Goal: Task Accomplishment & Management: Use online tool/utility

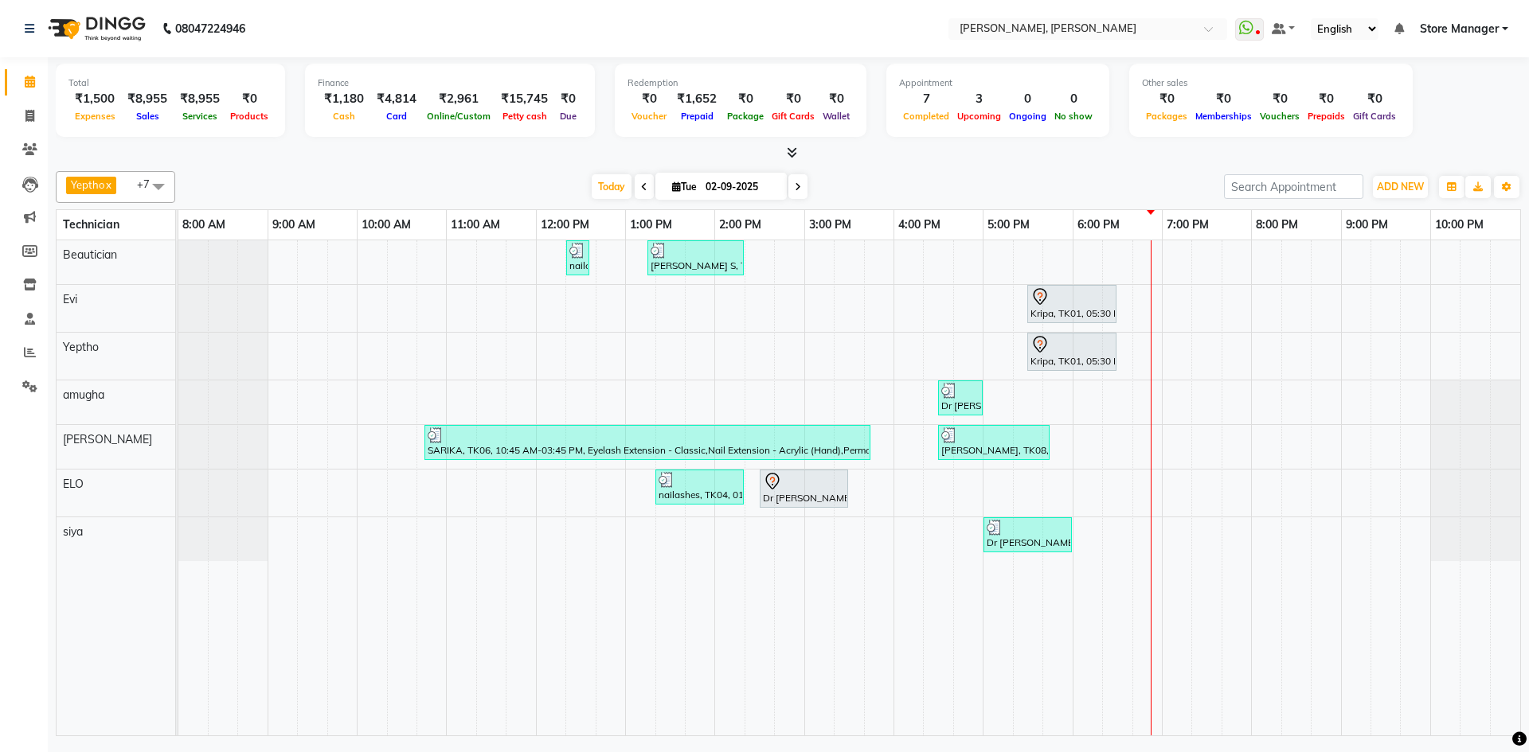
click at [1368, 513] on div "nailashes, TK02, 12:20 PM-12:35 PM, Eyebrows Threading [PERSON_NAME] S, TK05, 0…" at bounding box center [849, 487] width 1342 height 495
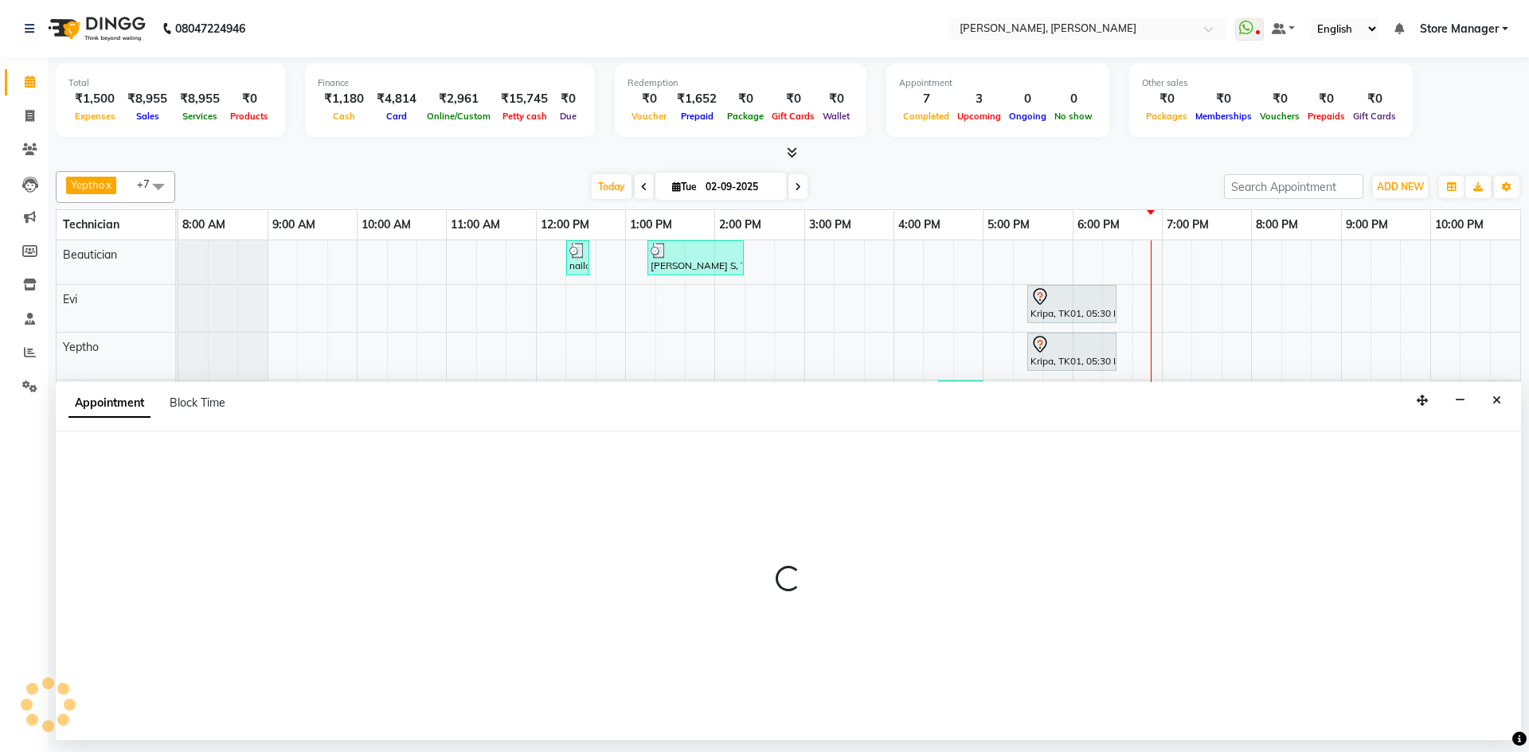
select select "78696"
select select "1260"
select select "tentative"
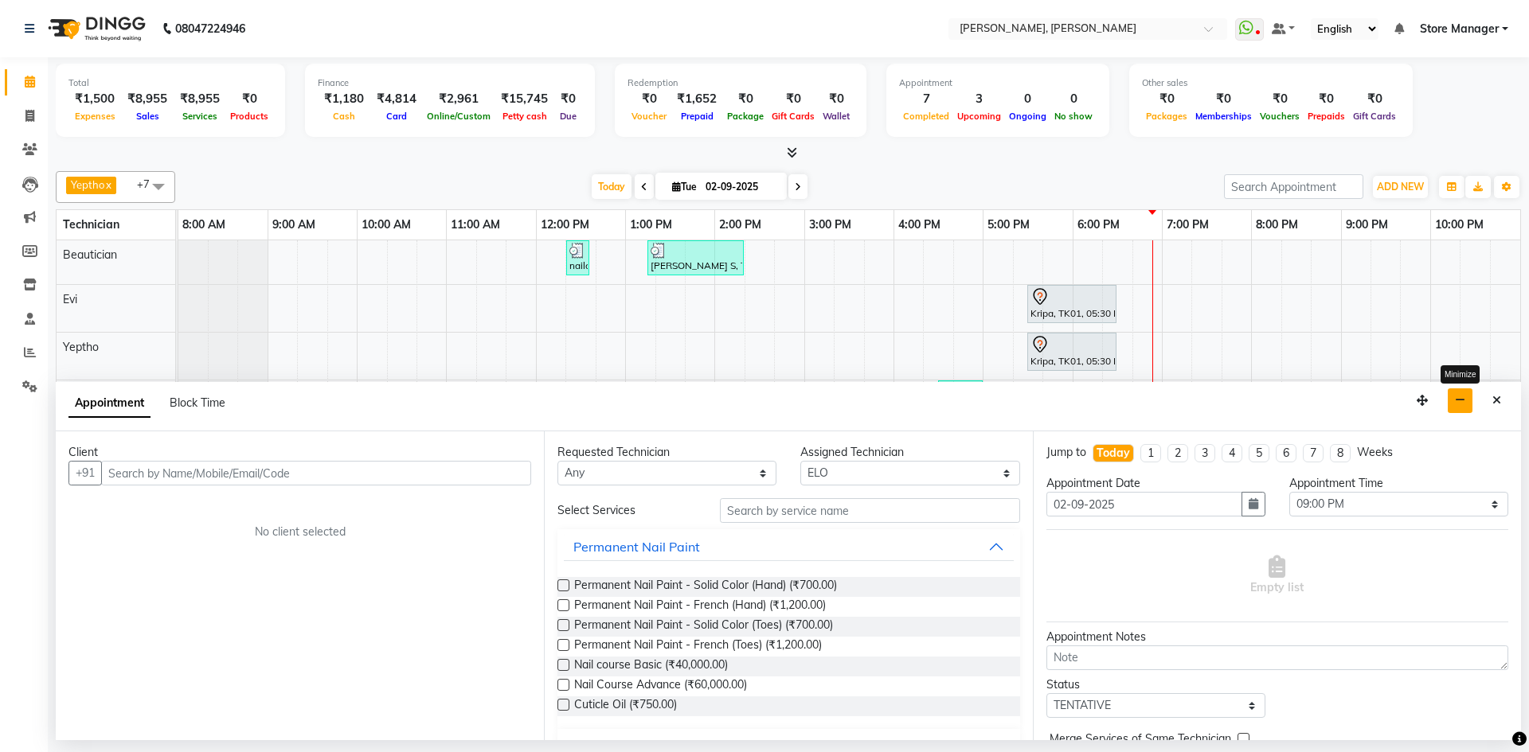
click at [1461, 400] on icon "button" at bounding box center [1460, 400] width 10 height 11
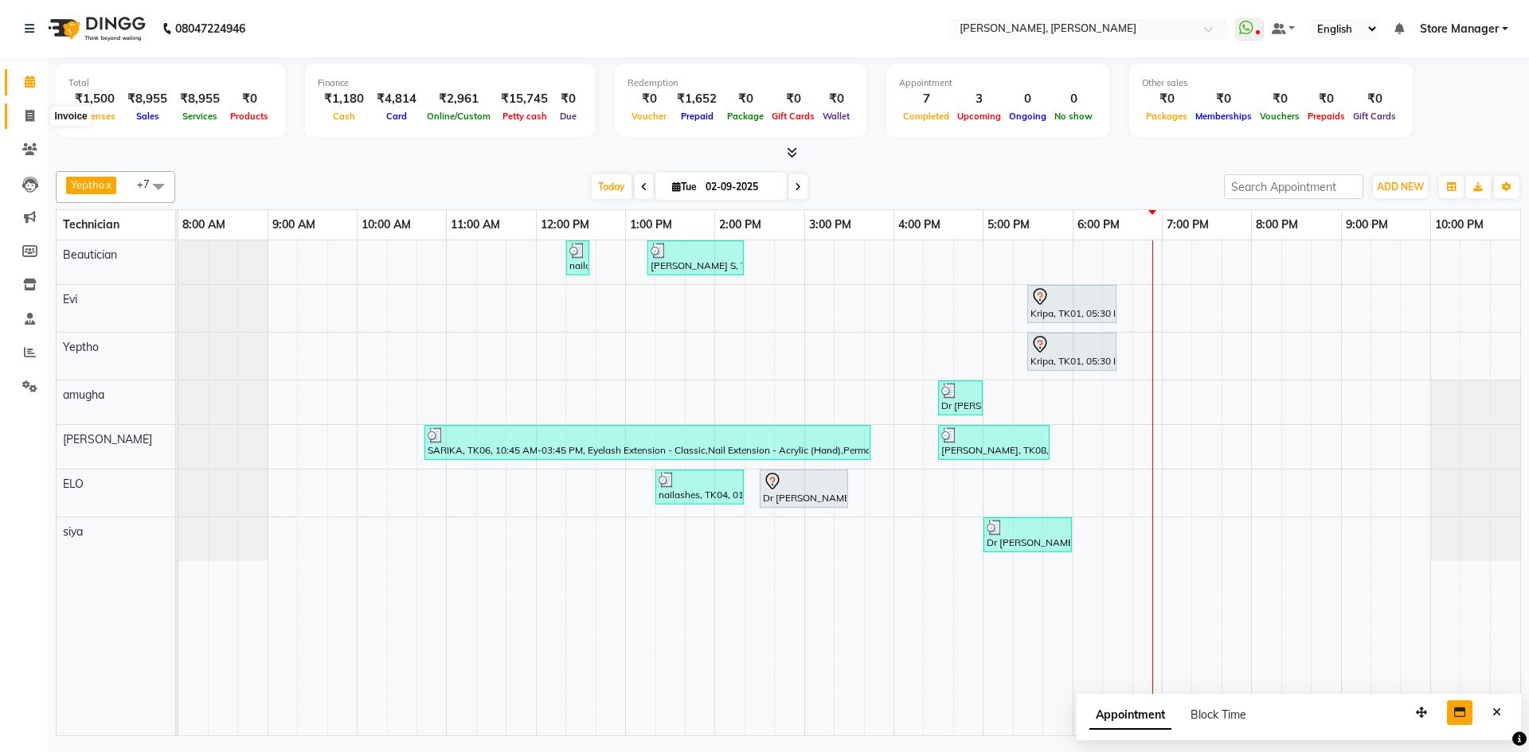
click at [27, 119] on icon at bounding box center [29, 116] width 9 height 12
select select "service"
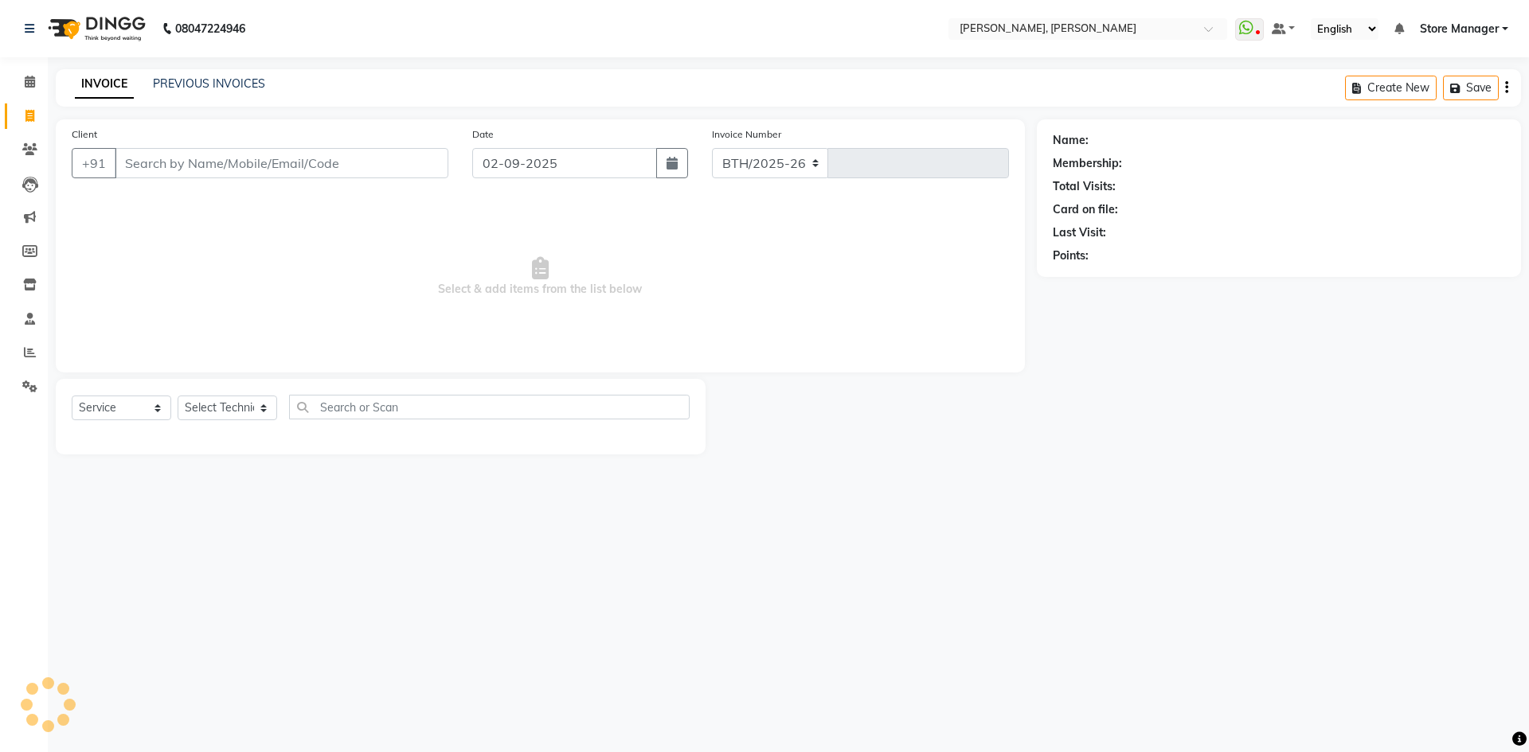
select select "7173"
type input "1304"
click at [244, 408] on select "Select Technician" at bounding box center [228, 408] width 100 height 25
click at [244, 408] on select "Select Technician amugha Beautician [PERSON_NAME] Evi MANAGER [PERSON_NAME] [PE…" at bounding box center [228, 408] width 100 height 25
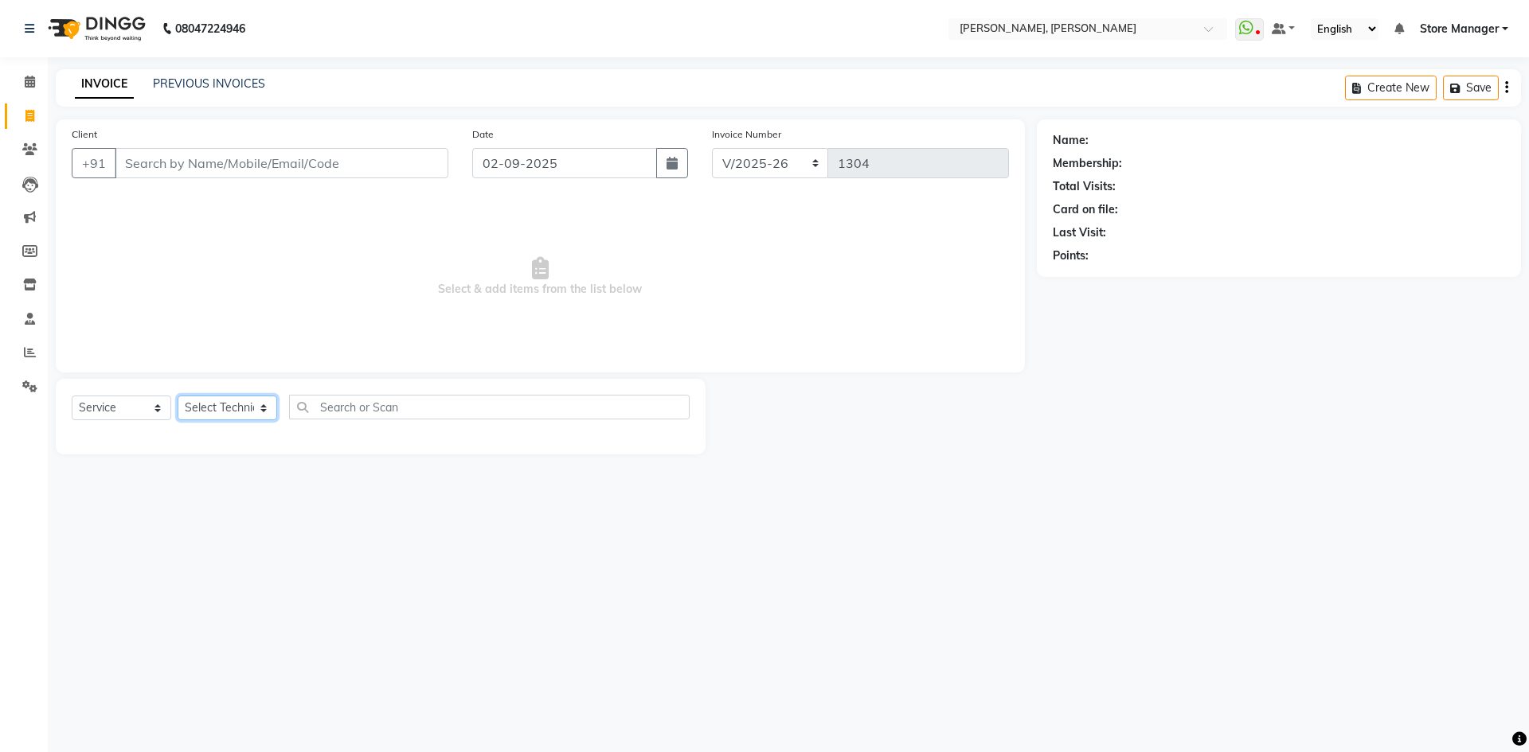
select select "78696"
click at [178, 396] on select "Select Technician amugha Beautician [PERSON_NAME] Evi MANAGER [PERSON_NAME] [PE…" at bounding box center [228, 408] width 100 height 25
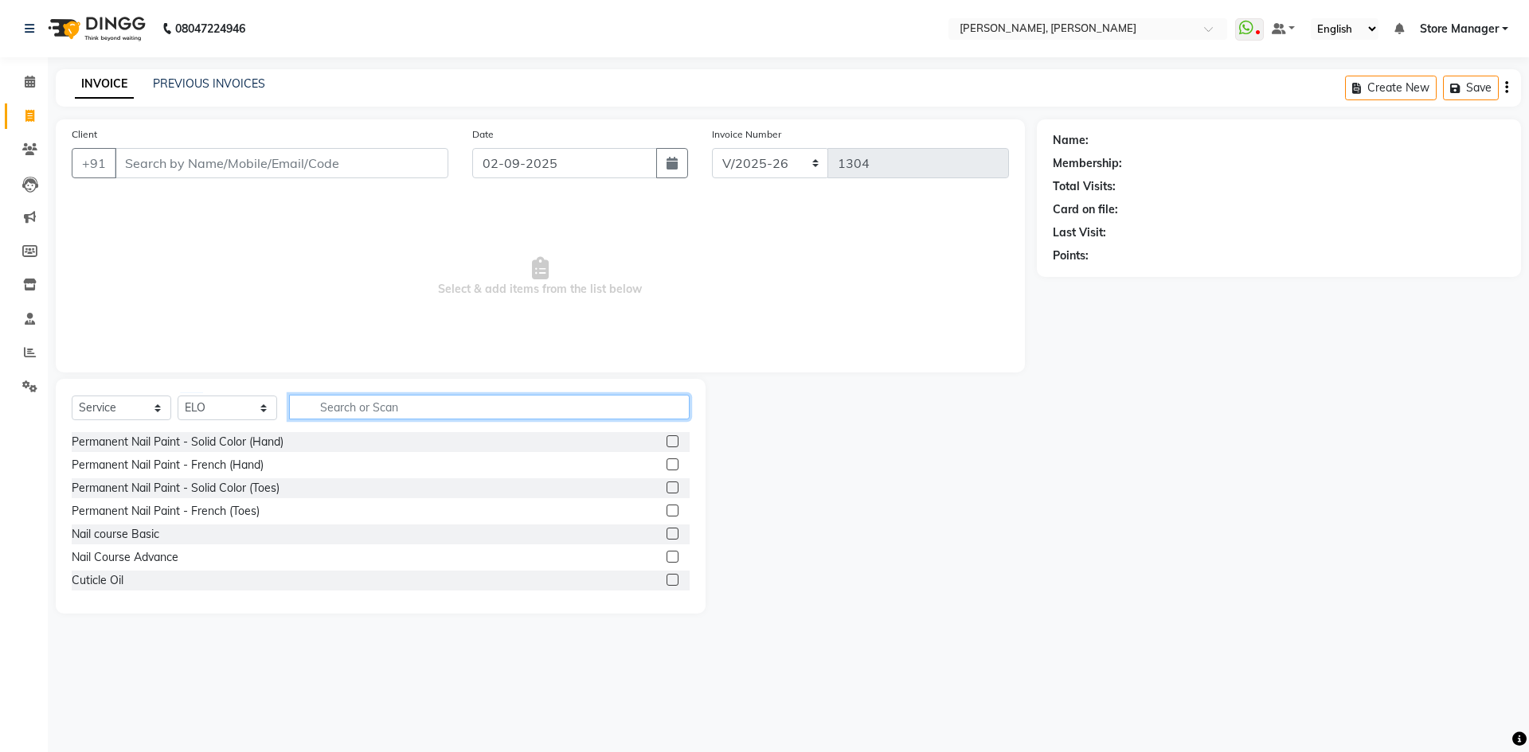
click at [407, 409] on input "text" at bounding box center [489, 407] width 401 height 25
type input "exte"
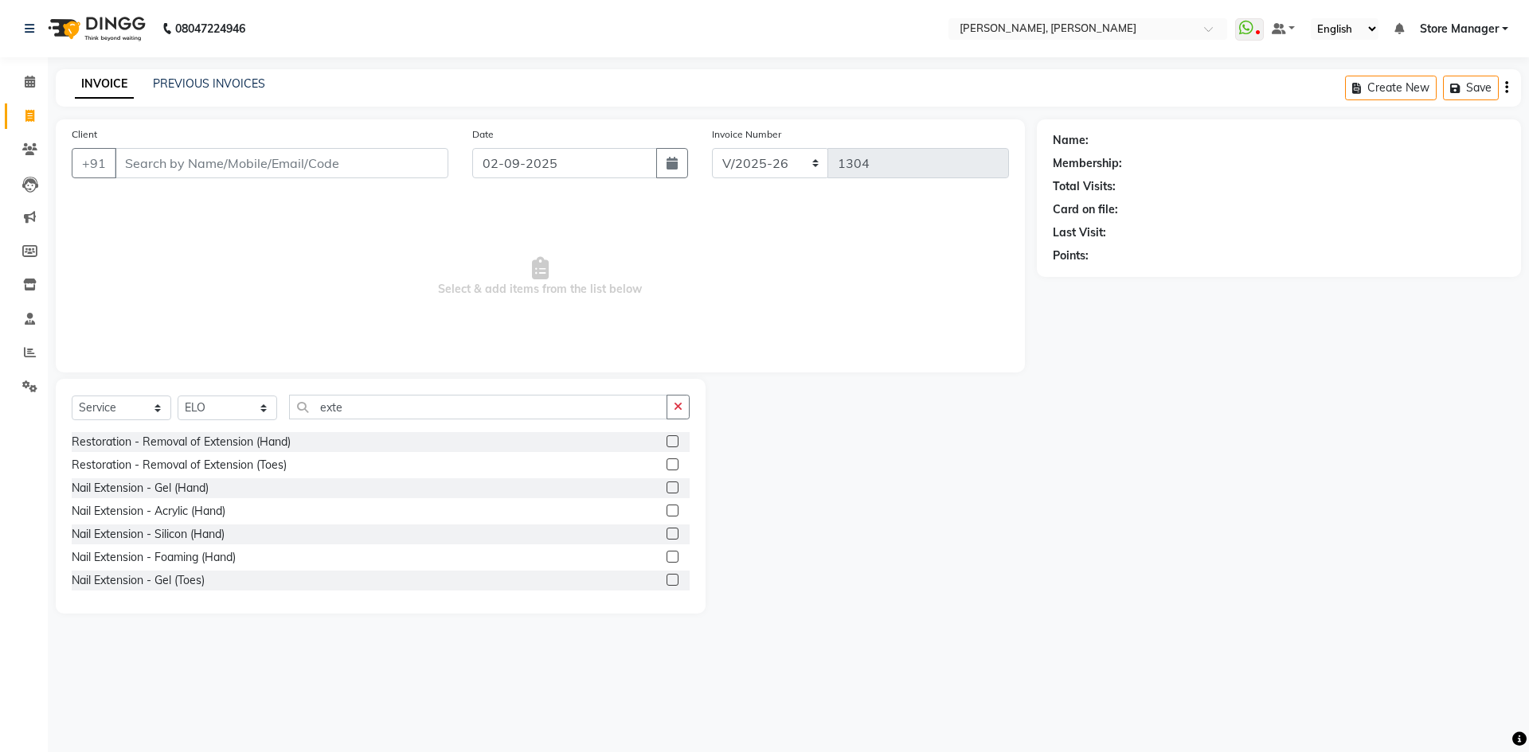
click at [666, 510] on label at bounding box center [672, 511] width 12 height 12
click at [666, 510] on input "checkbox" at bounding box center [671, 511] width 10 height 10
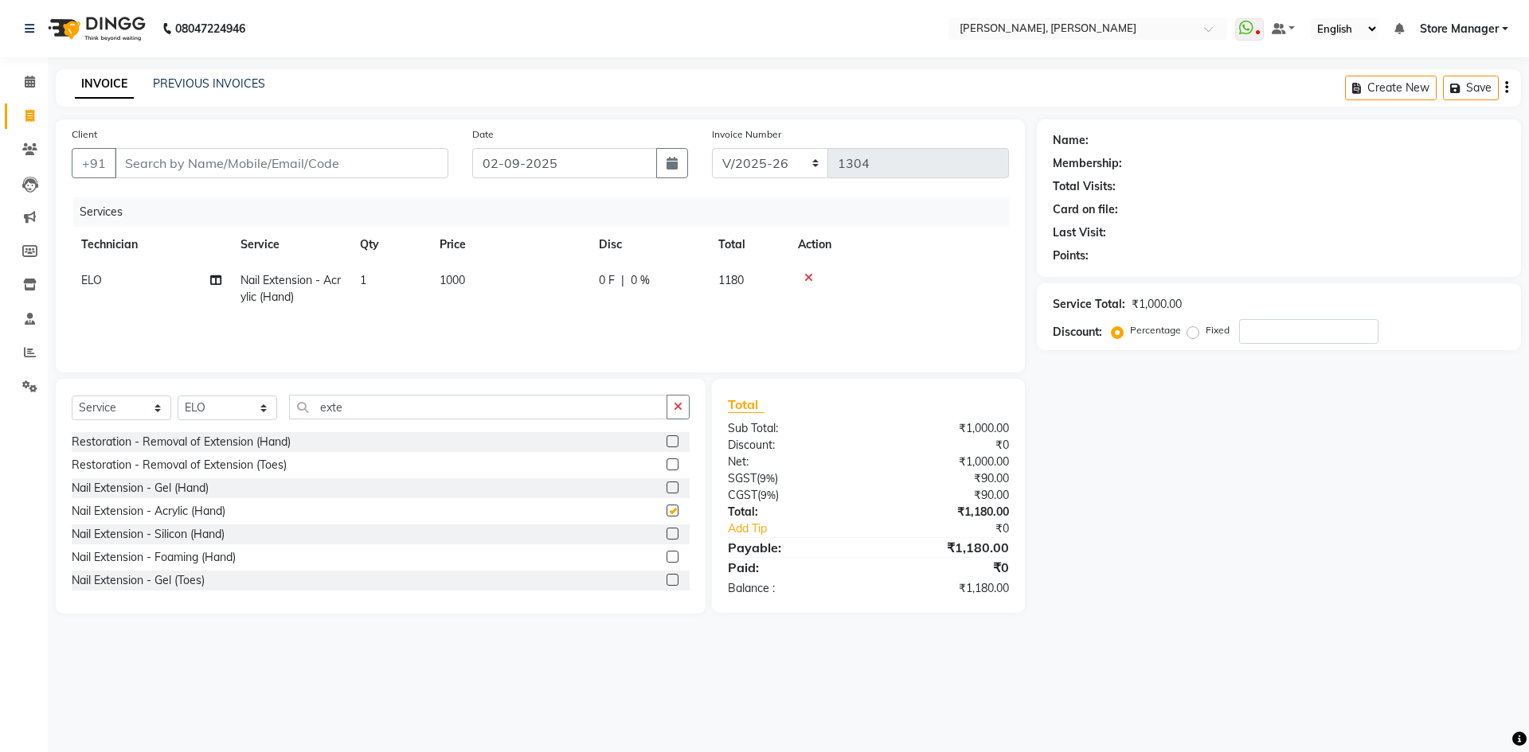
checkbox input "false"
click at [455, 279] on span "1000" at bounding box center [452, 280] width 25 height 14
select select "78696"
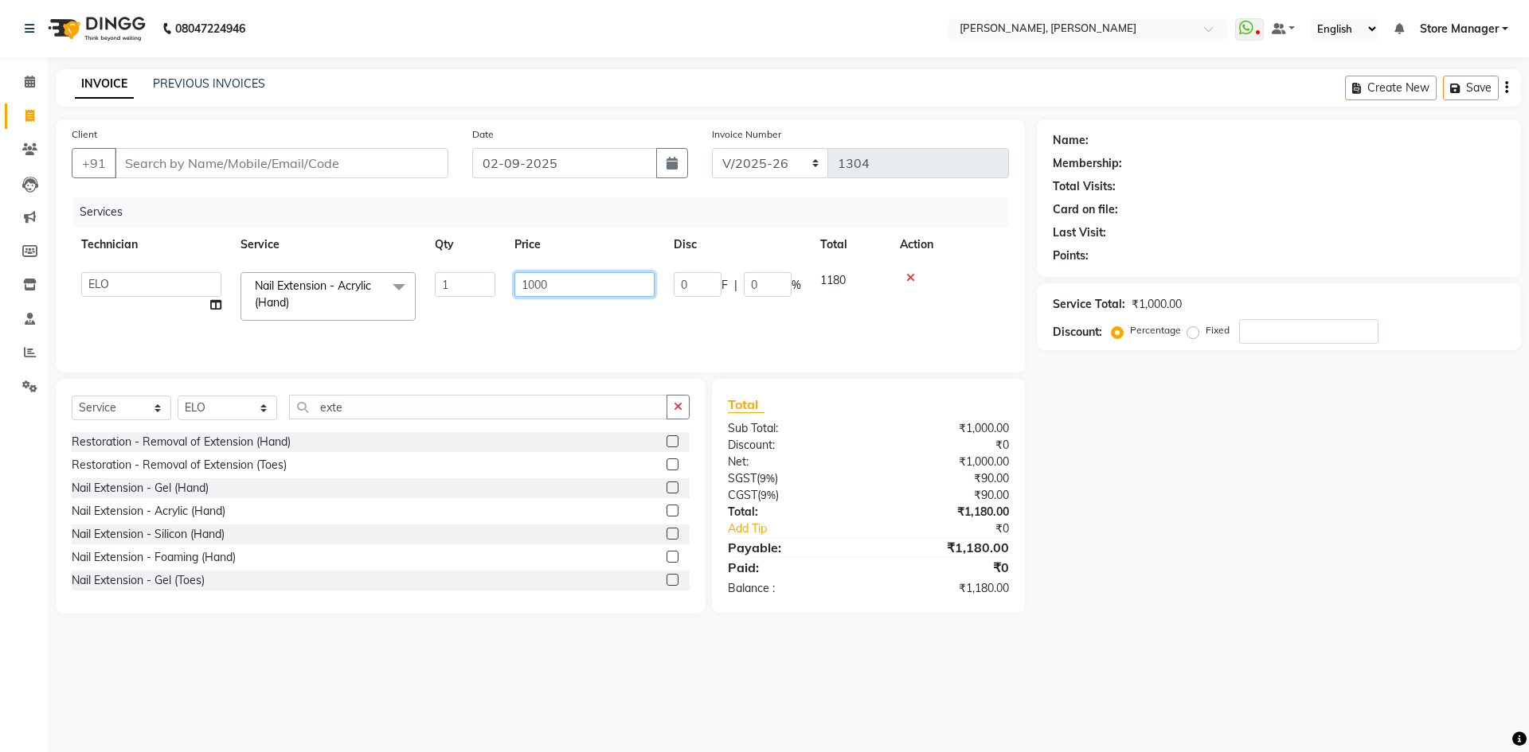
click at [544, 285] on input "1000" at bounding box center [584, 284] width 140 height 25
type input "100"
click at [1076, 523] on div "Name: Membership: Total Visits: Card on file: Last Visit: Points: Service Total…" at bounding box center [1285, 366] width 496 height 494
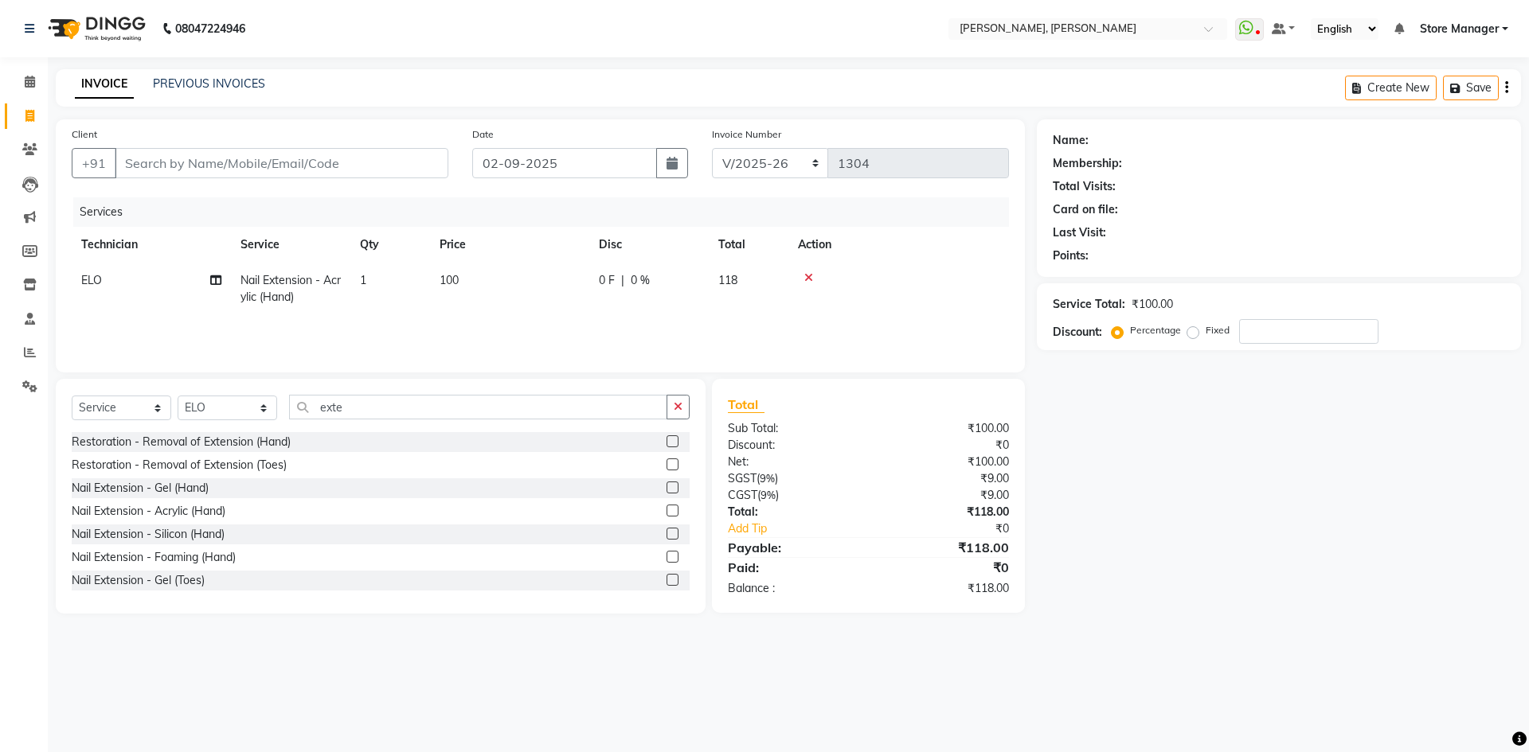
click at [452, 283] on span "100" at bounding box center [449, 280] width 19 height 14
select select "78696"
click at [475, 285] on input "1" at bounding box center [465, 284] width 61 height 25
click at [456, 279] on span "100" at bounding box center [449, 280] width 19 height 14
select select "78696"
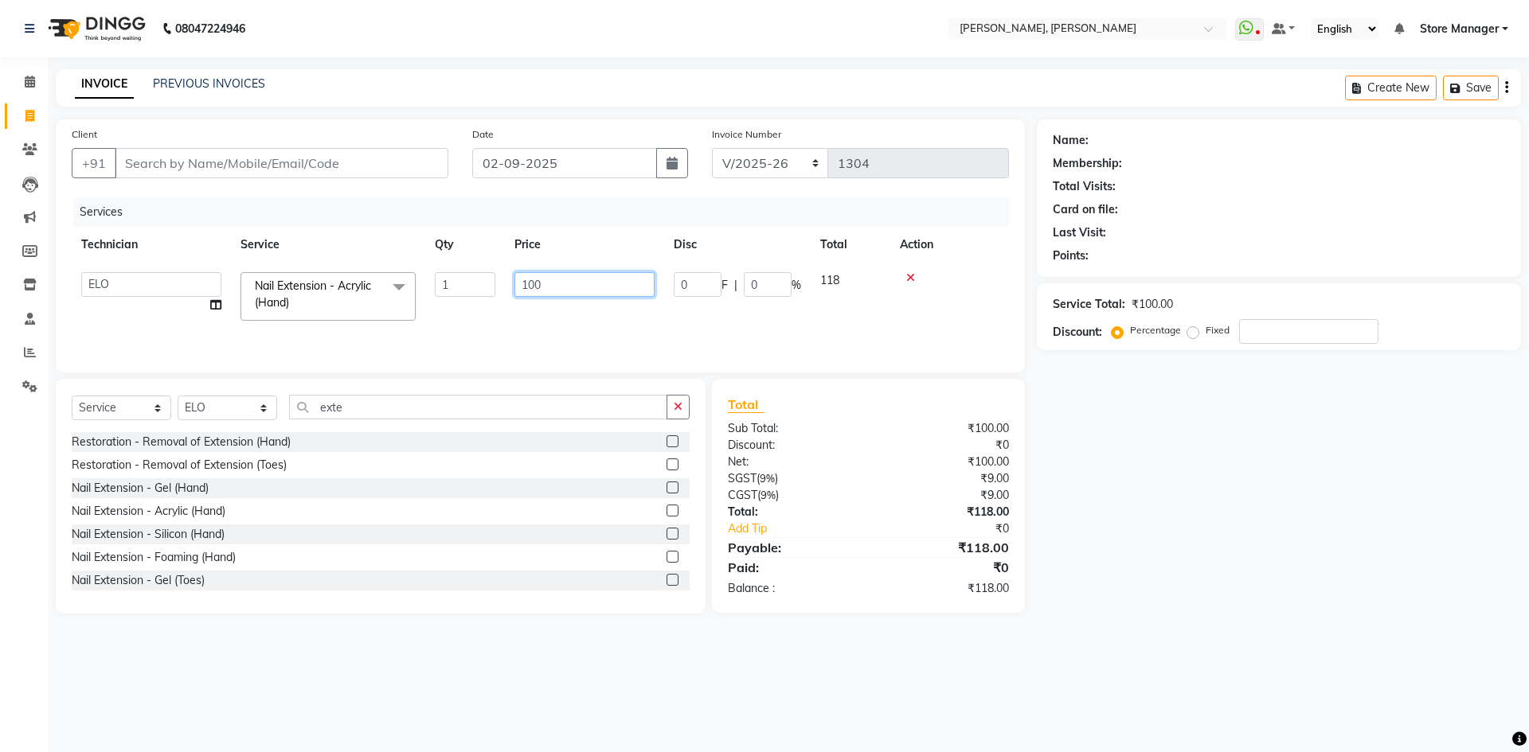
click at [522, 283] on input "100" at bounding box center [584, 284] width 140 height 25
type input "150"
click at [1264, 592] on div "Name: Membership: Total Visits: Card on file: Last Visit: Points: Service Total…" at bounding box center [1285, 366] width 496 height 494
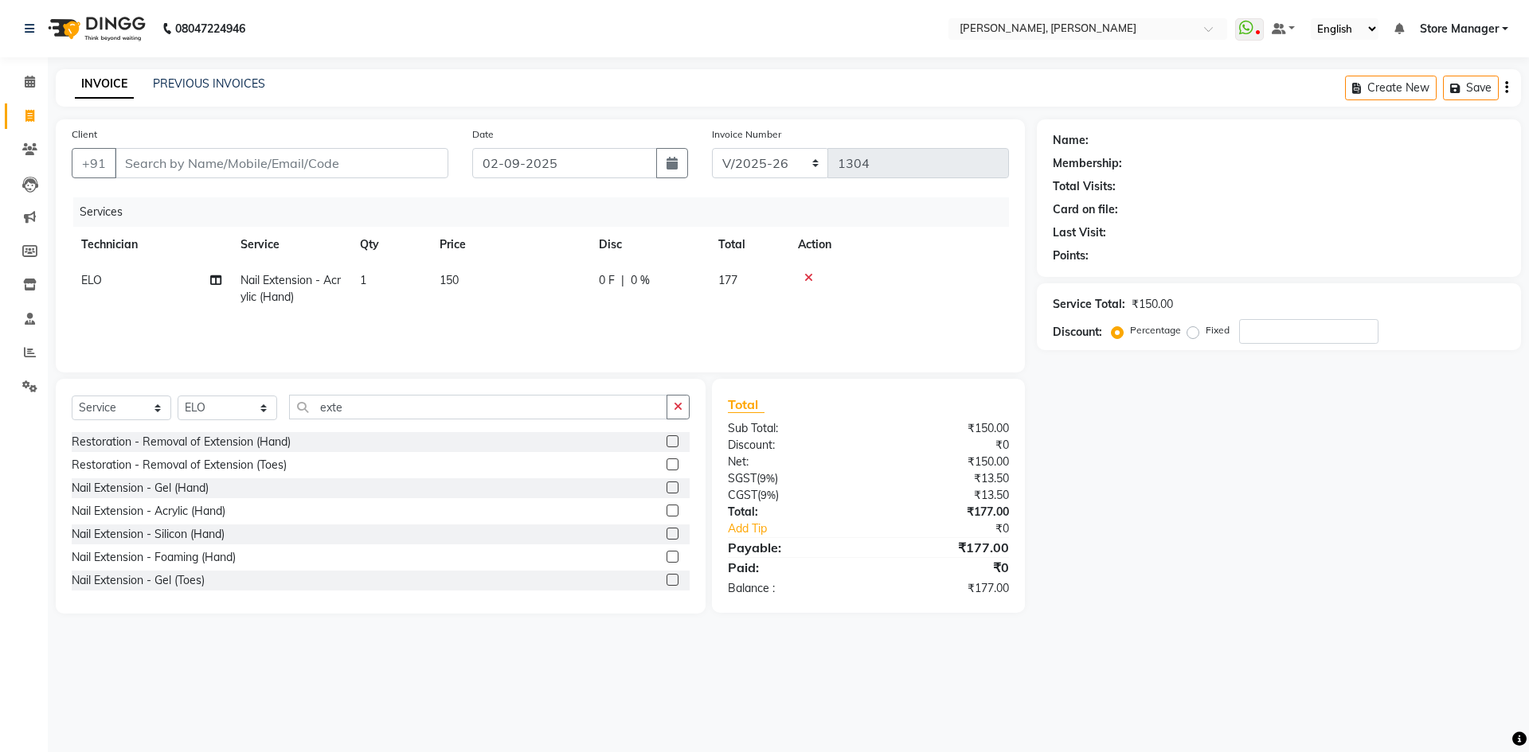
click at [459, 282] on span "150" at bounding box center [449, 280] width 19 height 14
select select "78696"
click at [541, 287] on input "150" at bounding box center [584, 284] width 140 height 25
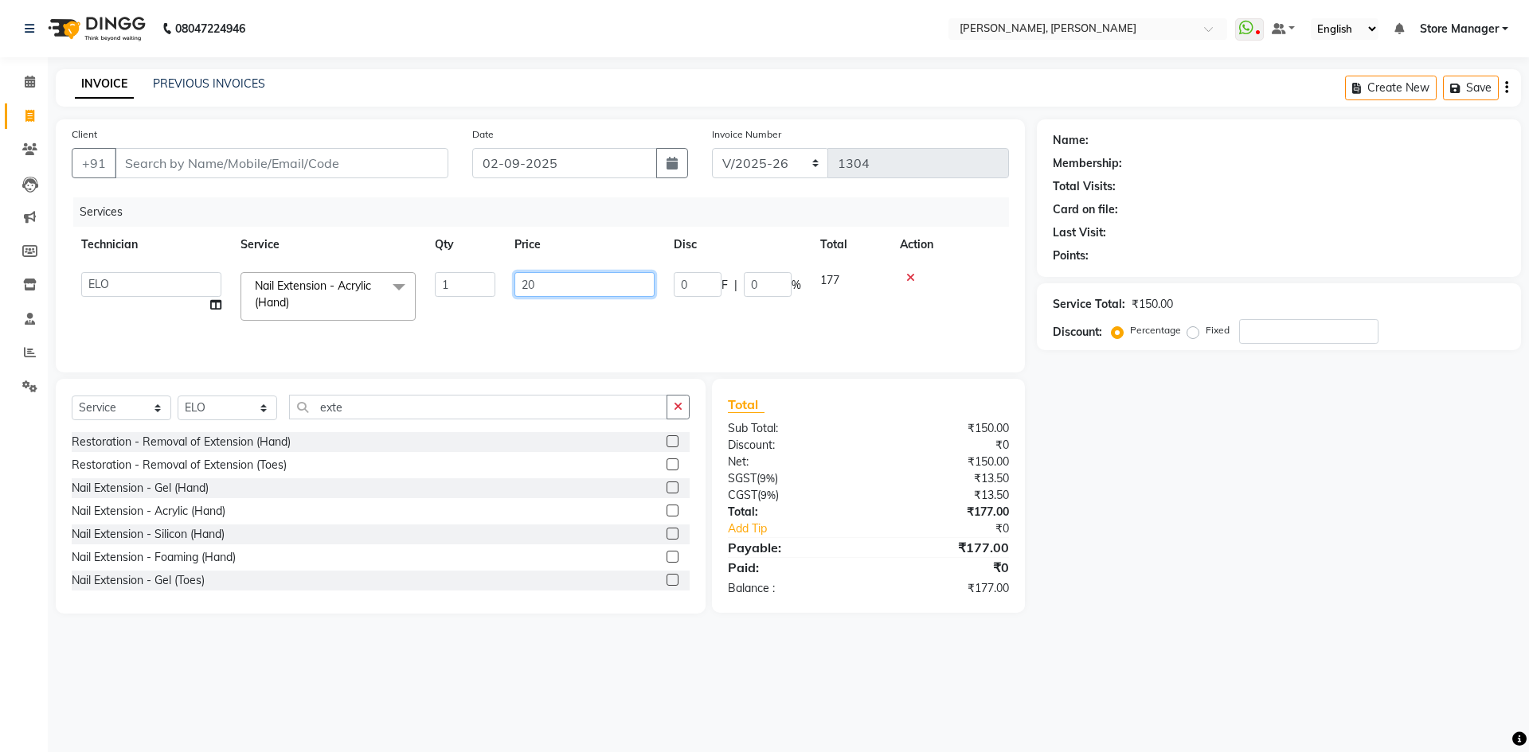
type input "200"
click at [1120, 547] on div "Name: Membership: Total Visits: Card on file: Last Visit: Points: Service Total…" at bounding box center [1285, 366] width 496 height 494
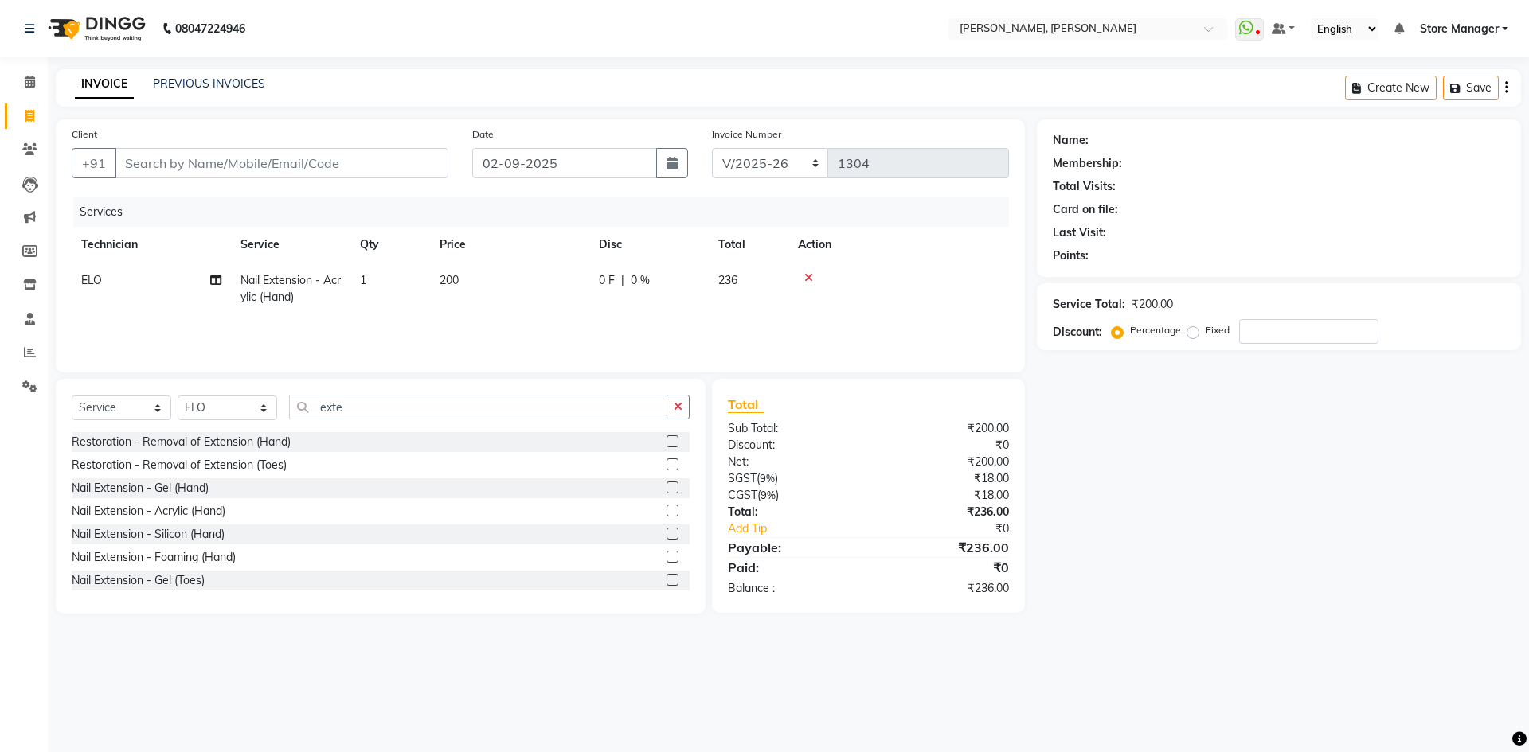
drag, startPoint x: 1194, startPoint y: 330, endPoint x: 1261, endPoint y: 330, distance: 66.1
click at [1206, 330] on label "Fixed" at bounding box center [1218, 330] width 24 height 14
click at [1195, 330] on input "Fixed" at bounding box center [1195, 330] width 11 height 11
radio input "true"
click at [1261, 330] on input "number" at bounding box center [1308, 331] width 139 height 25
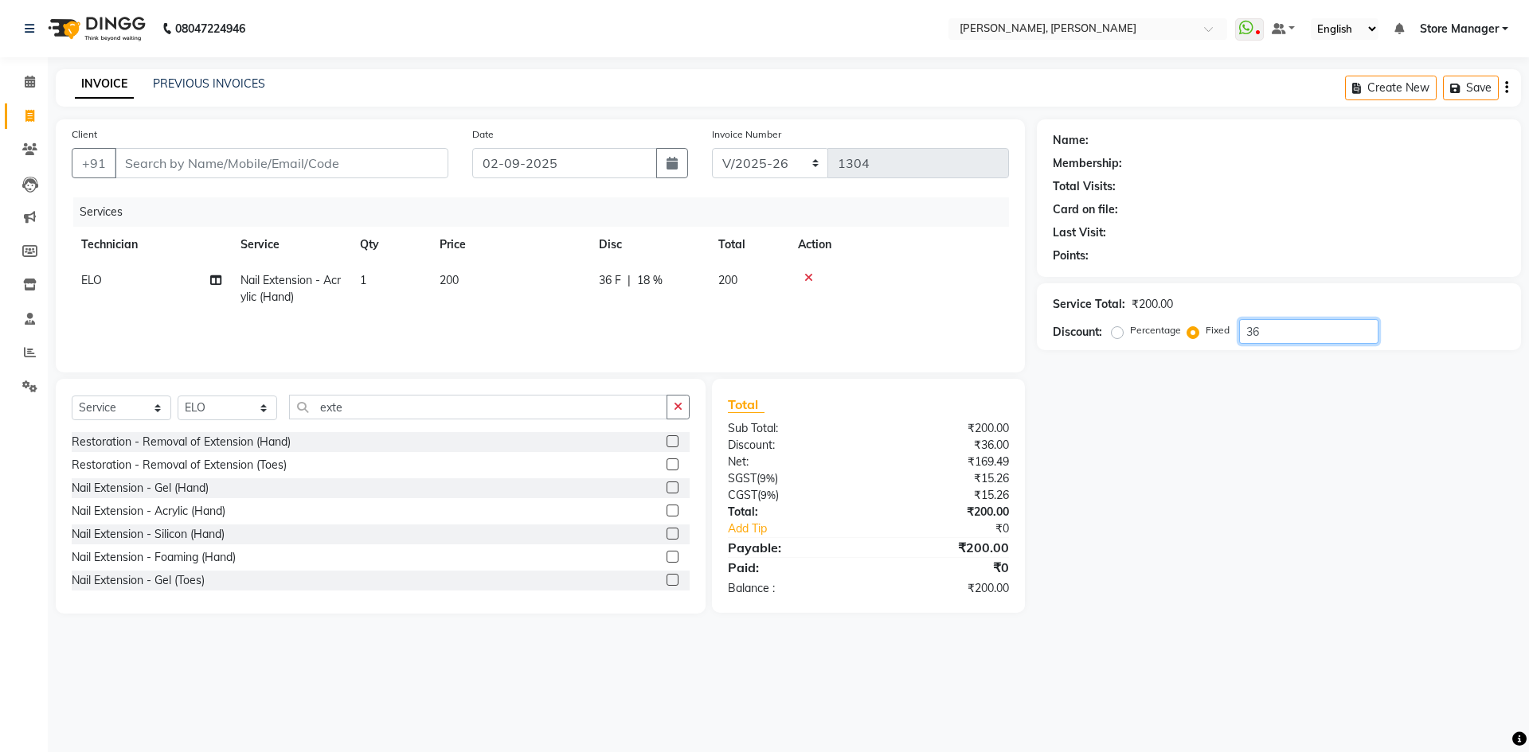
type input "36"
click at [338, 173] on input "Client" at bounding box center [282, 163] width 334 height 30
type input "n"
radio input "true"
type input "0"
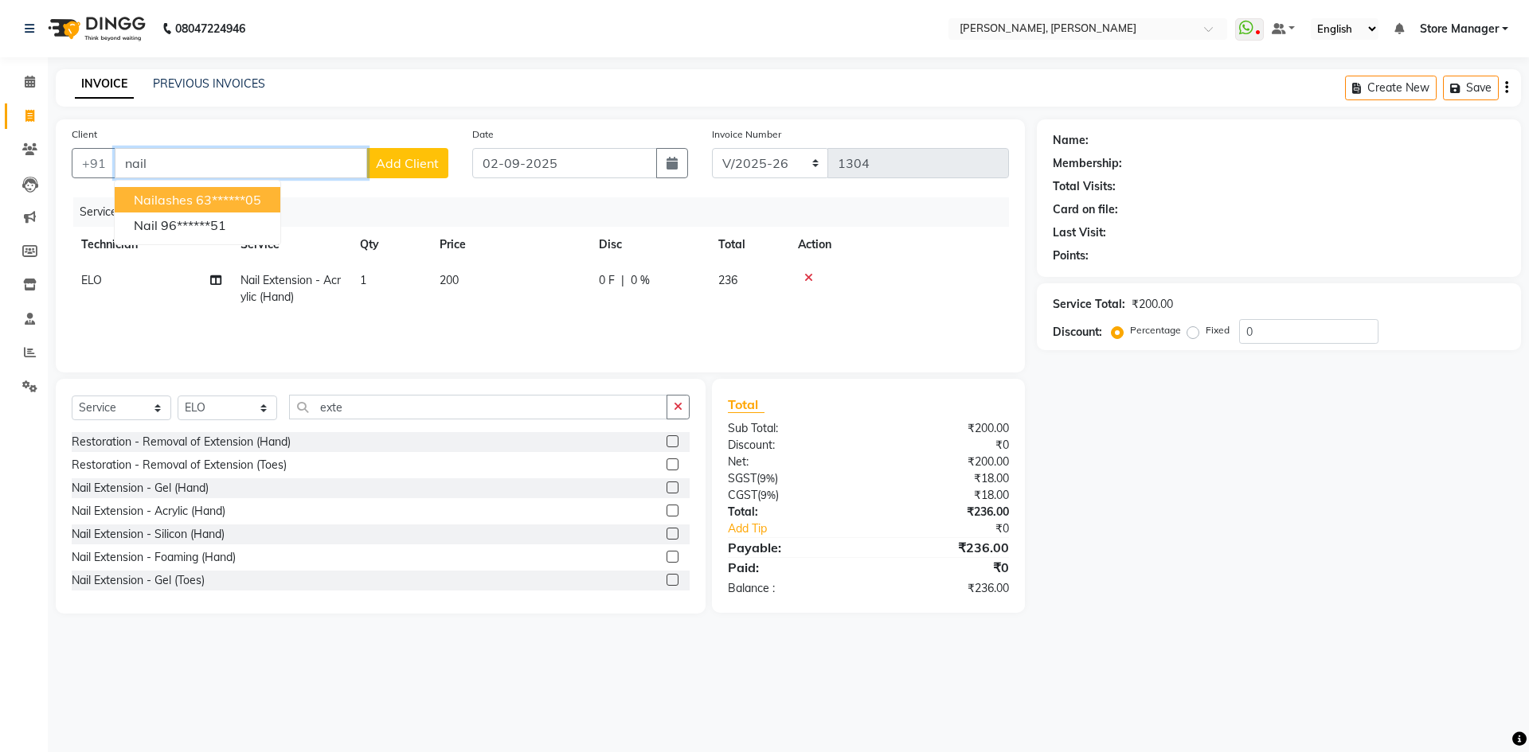
click at [250, 190] on button "nailashes 63******05" at bounding box center [198, 199] width 166 height 25
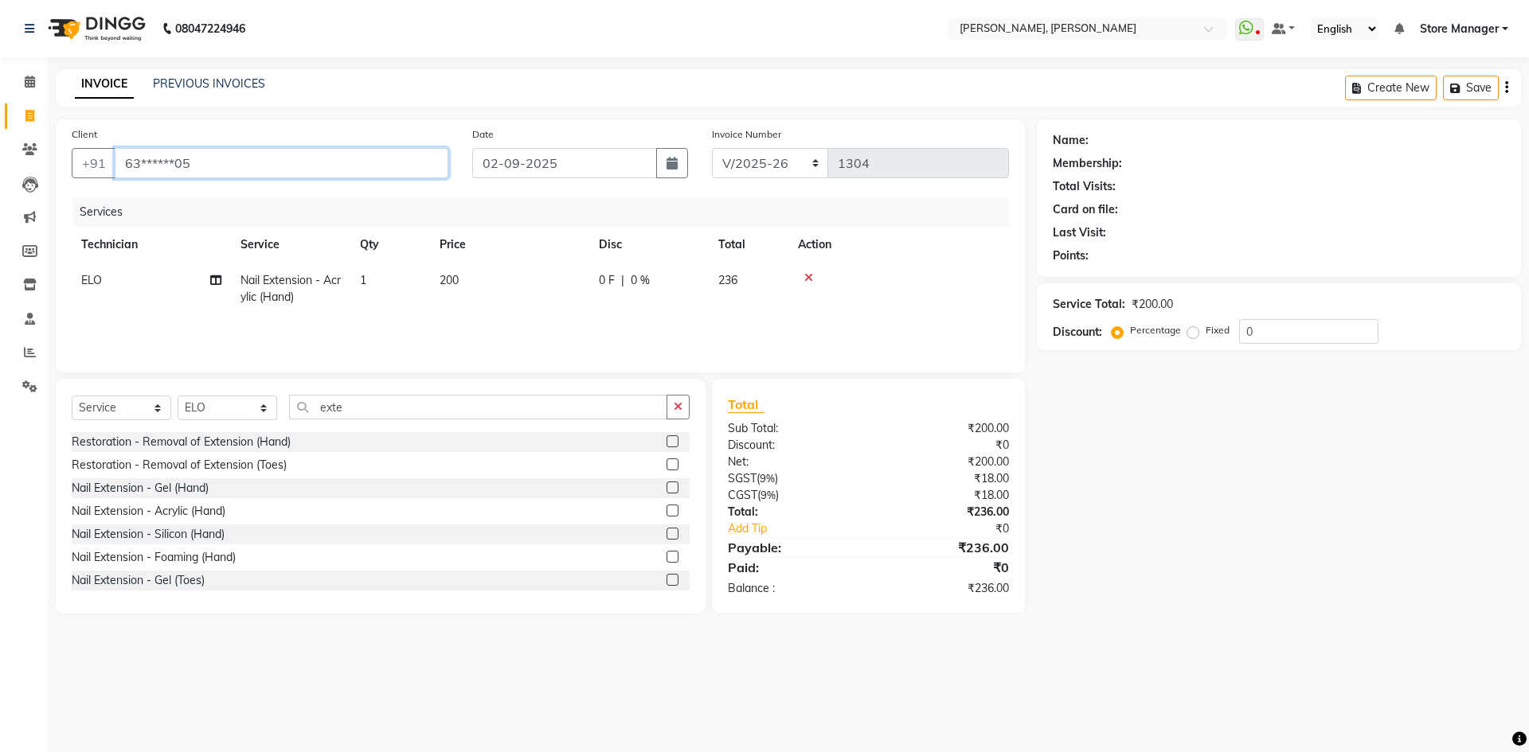
type input "63******05"
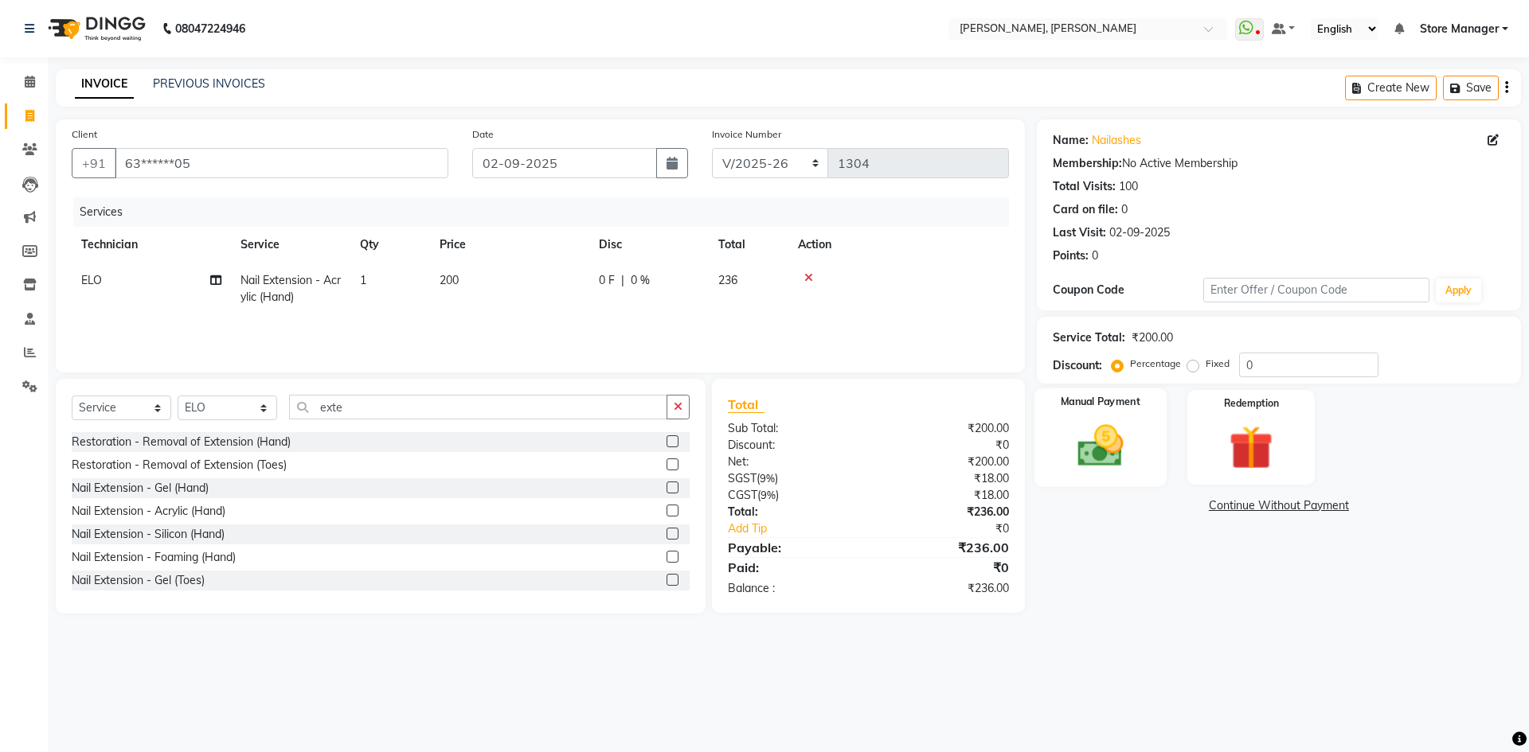
click at [1104, 441] on img at bounding box center [1100, 446] width 74 height 53
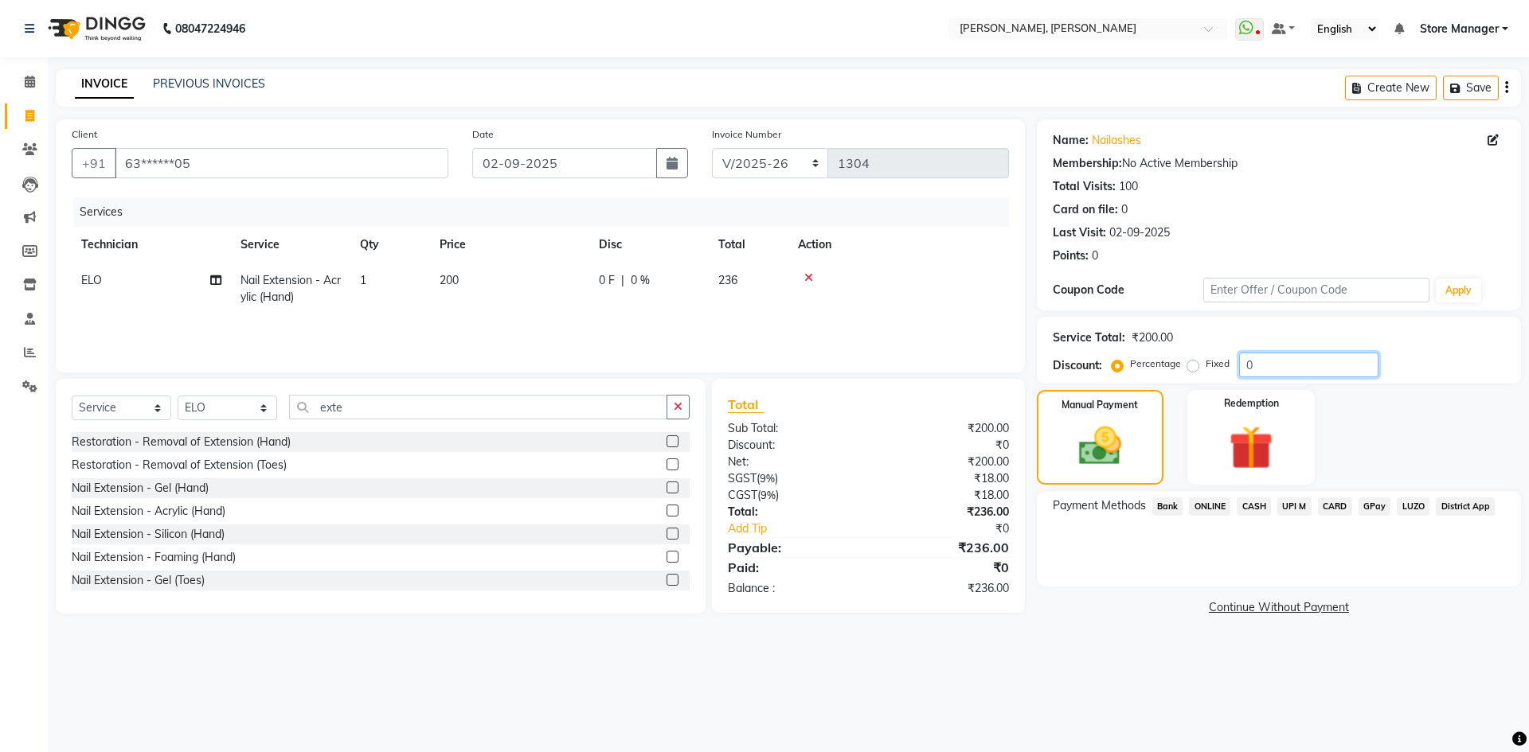
click at [1257, 368] on input "0" at bounding box center [1308, 365] width 139 height 25
drag, startPoint x: 1191, startPoint y: 367, endPoint x: 1251, endPoint y: 365, distance: 59.7
click at [1206, 365] on label "Fixed" at bounding box center [1218, 364] width 24 height 14
click at [1195, 365] on input "Fixed" at bounding box center [1195, 363] width 11 height 11
radio input "true"
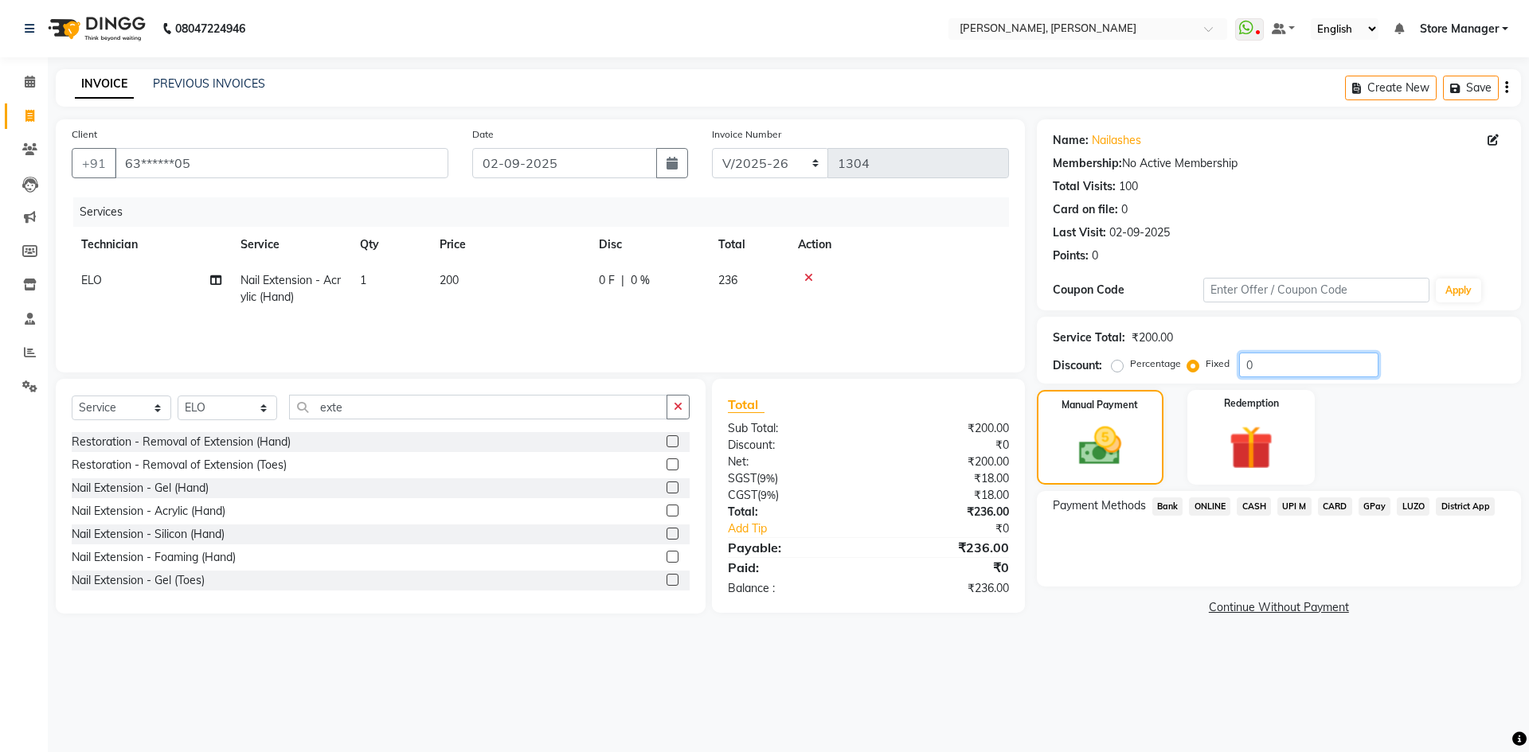
click at [1272, 363] on input "0" at bounding box center [1308, 365] width 139 height 25
type input ".6"
type input "36"
click at [1251, 505] on span "CASH" at bounding box center [1254, 507] width 34 height 18
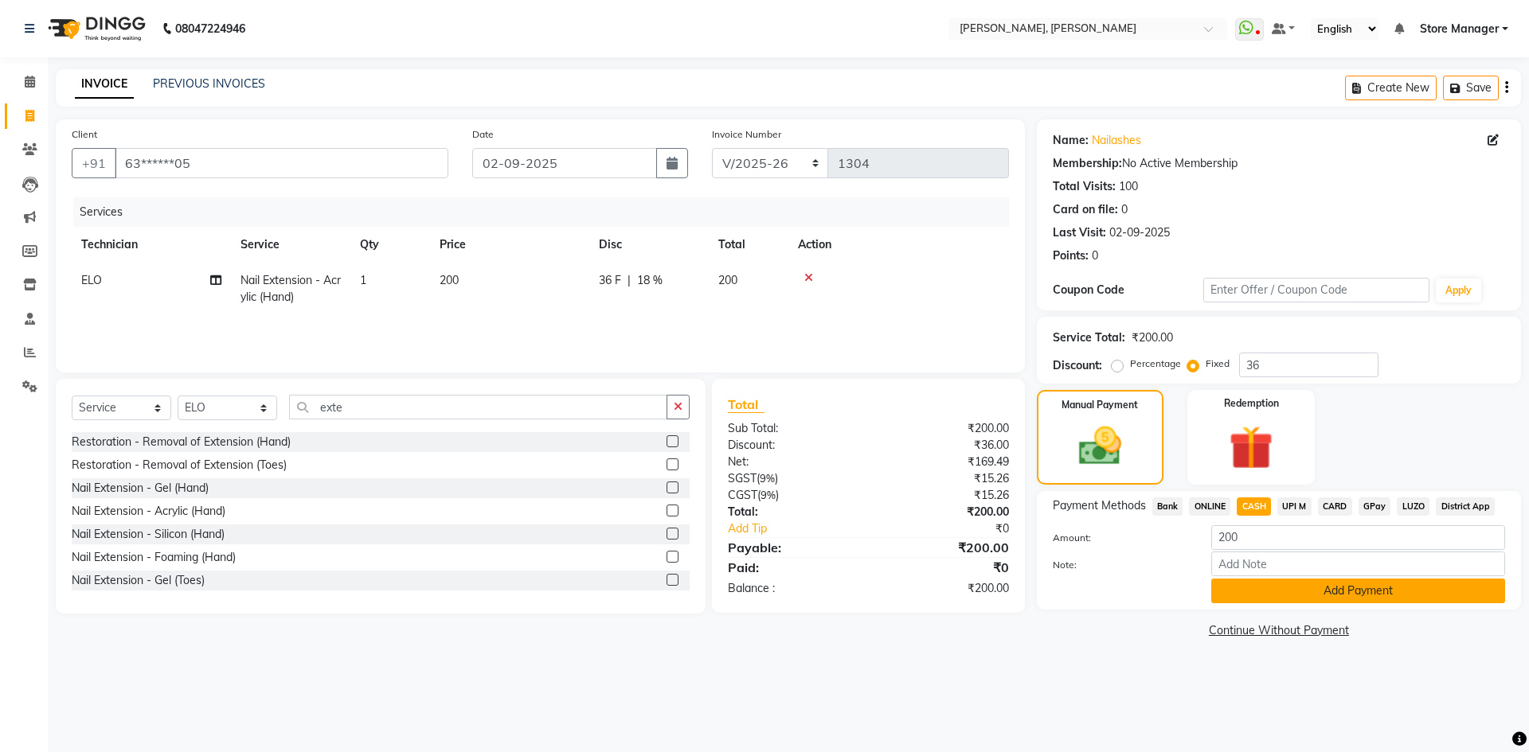
click at [1274, 597] on button "Add Payment" at bounding box center [1358, 591] width 294 height 25
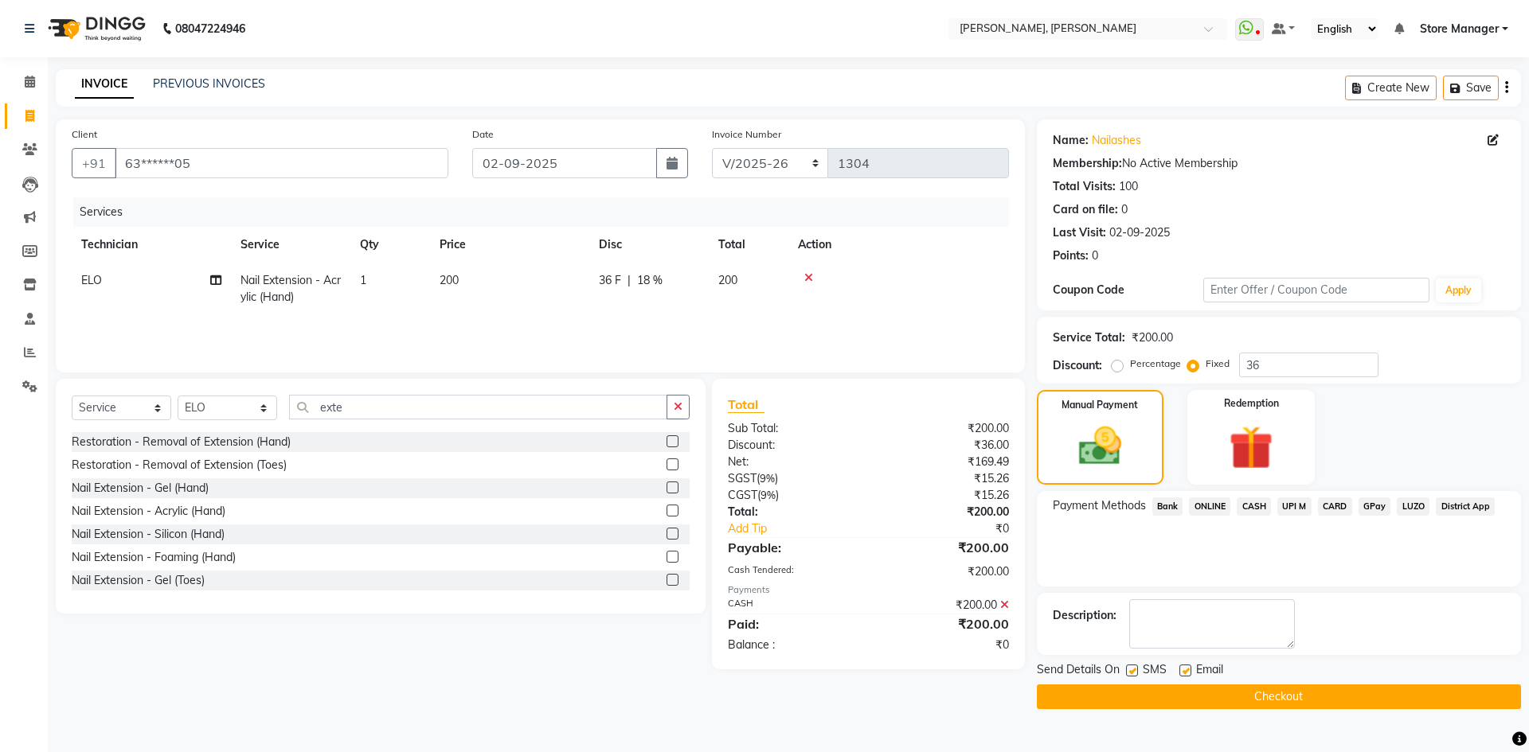
click at [1234, 691] on button "Checkout" at bounding box center [1279, 697] width 484 height 25
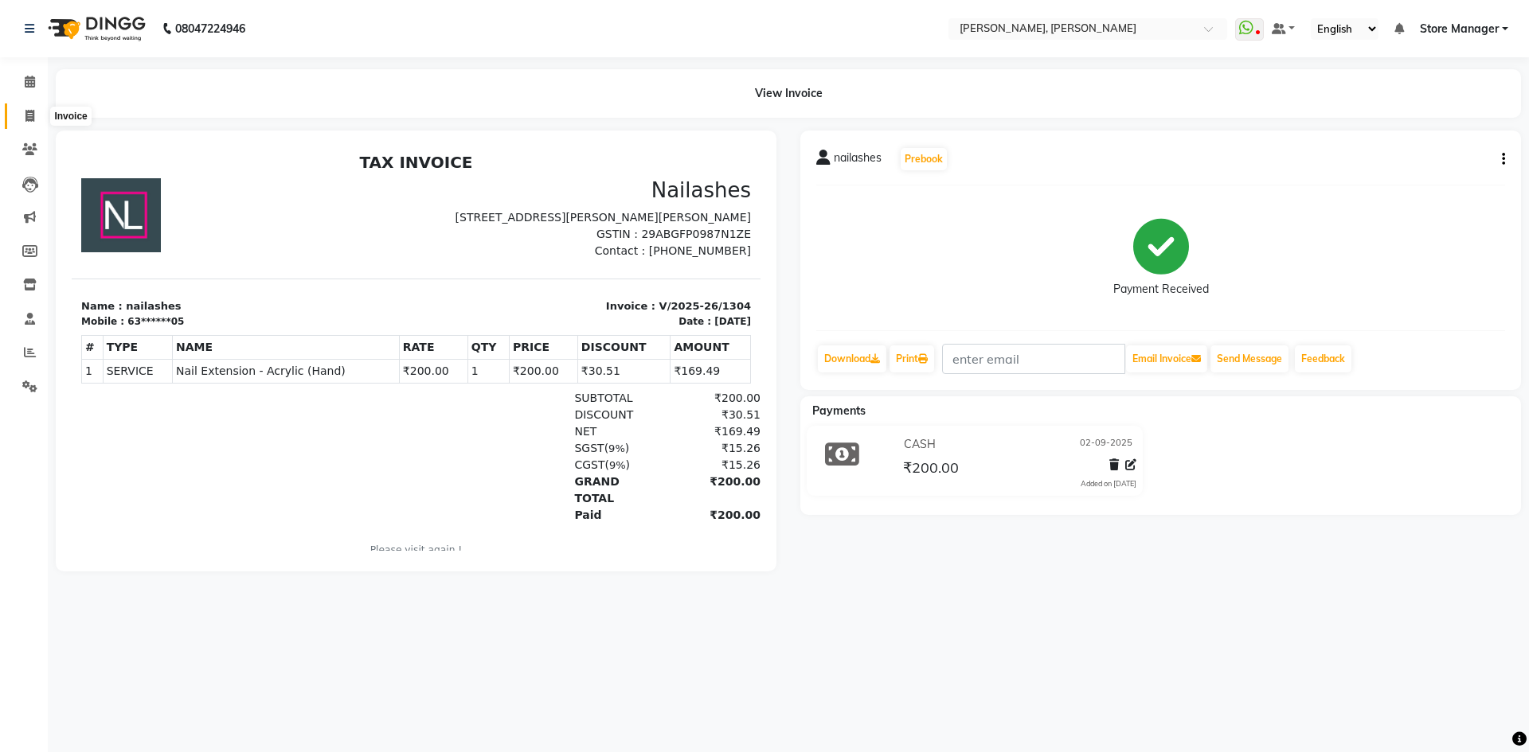
drag, startPoint x: 24, startPoint y: 111, endPoint x: 28, endPoint y: 119, distance: 8.2
click at [25, 111] on span at bounding box center [30, 116] width 28 height 18
select select "service"
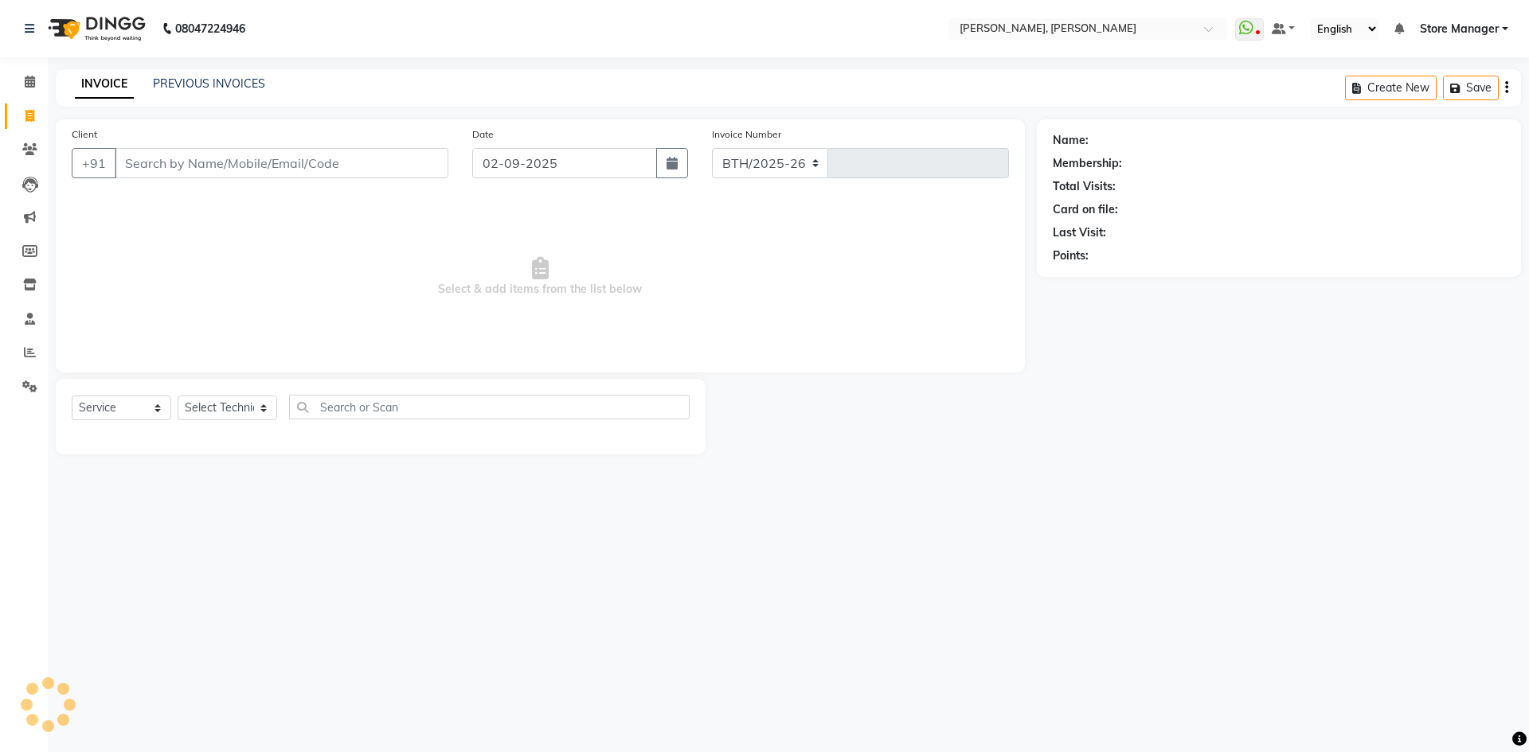
select select "7173"
type input "1305"
click at [35, 84] on icon at bounding box center [30, 82] width 10 height 12
